Goal: Information Seeking & Learning: Learn about a topic

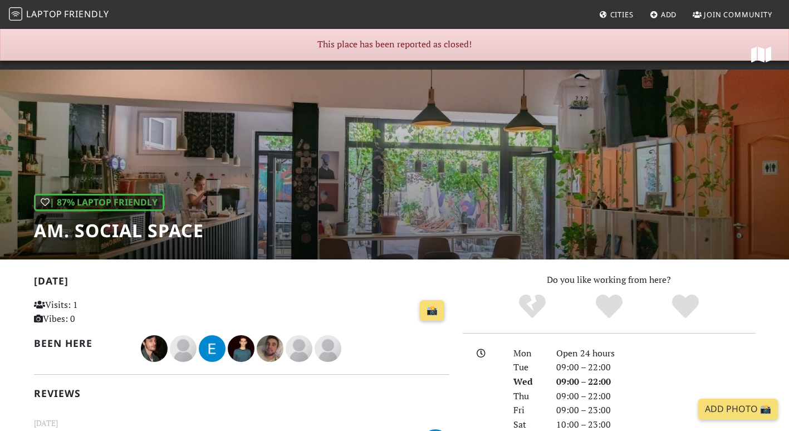
click at [605, 12] on icon at bounding box center [603, 15] width 9 height 7
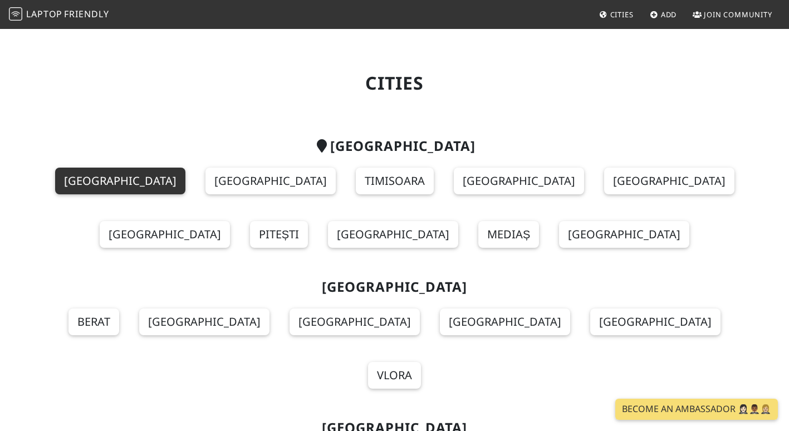
click at [106, 180] on link "Bucharest" at bounding box center [120, 181] width 130 height 27
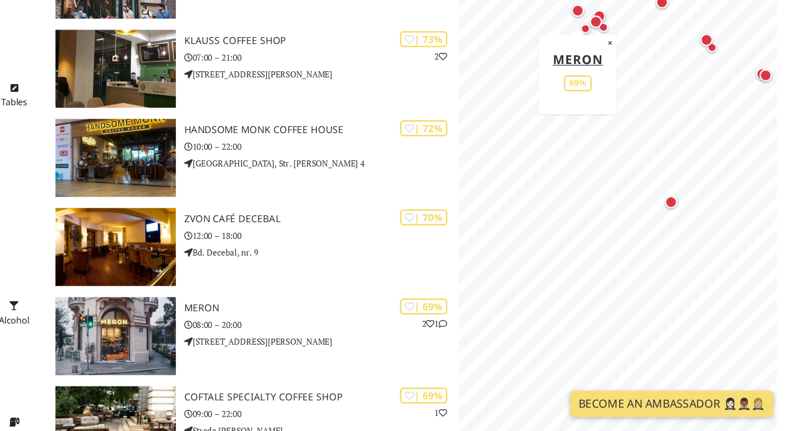
scroll to position [1023, 0]
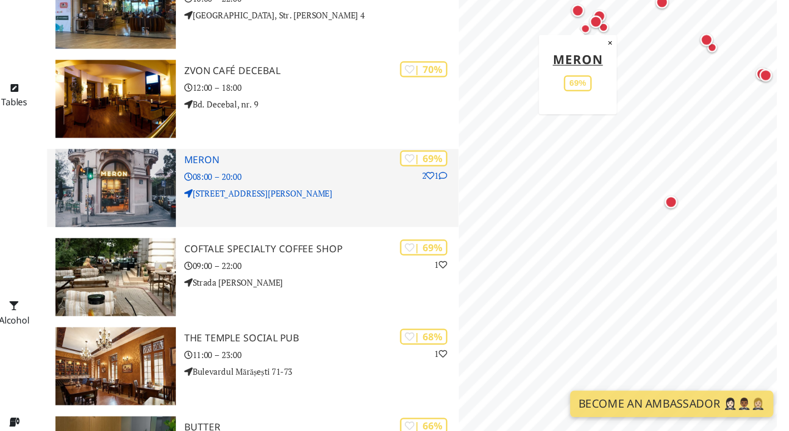
click at [322, 209] on h3 "Meron" at bounding box center [416, 213] width 219 height 9
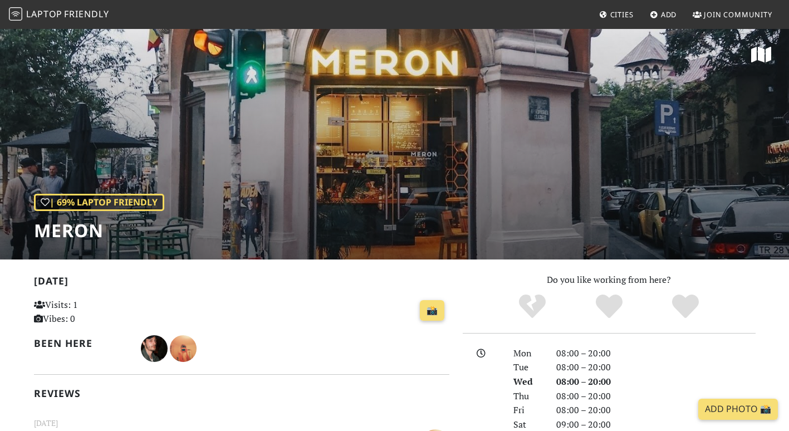
click at [402, 156] on div "| 69% Laptop Friendly Meron" at bounding box center [394, 144] width 789 height 232
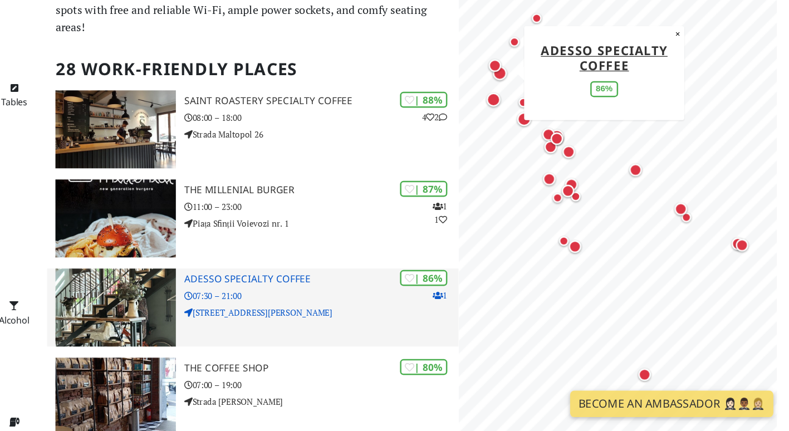
click at [339, 316] on div "| 86% 1 ADESSO Specialty Coffee 07:30 – 21:00 Strada Barbu Delavrancea 1" at bounding box center [416, 332] width 219 height 62
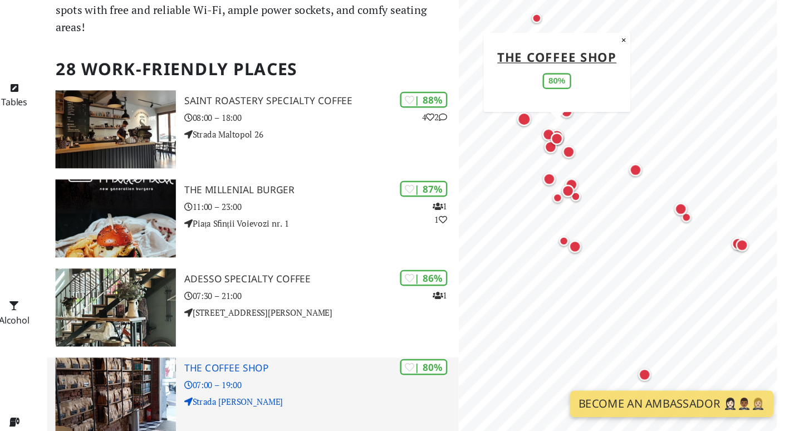
click at [275, 373] on img at bounding box center [252, 404] width 96 height 62
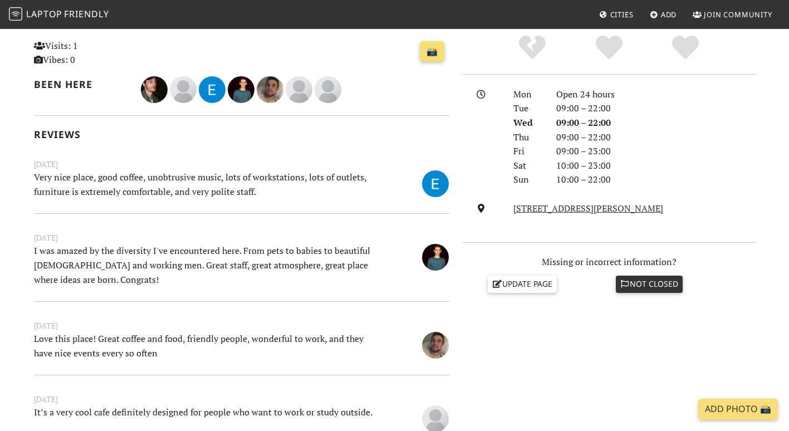
scroll to position [256, 0]
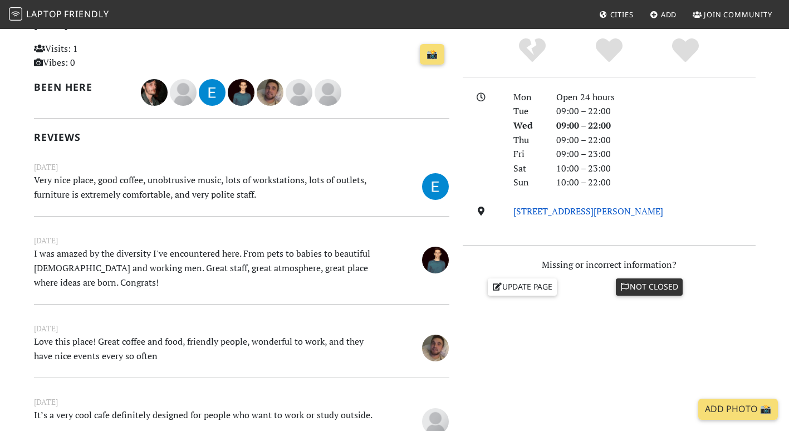
click at [590, 214] on link "Strada Constantin Bosianu 21, 040505, Bucharest" at bounding box center [589, 211] width 150 height 12
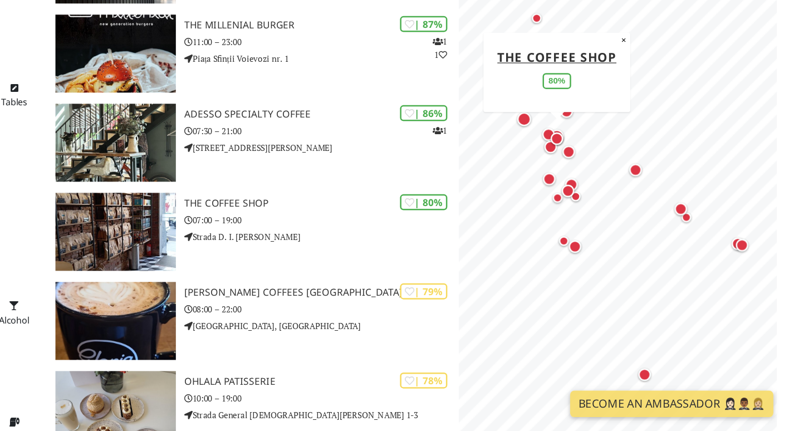
scroll to position [136, 0]
